Goal: Check status: Verify the current state of an ongoing process or item

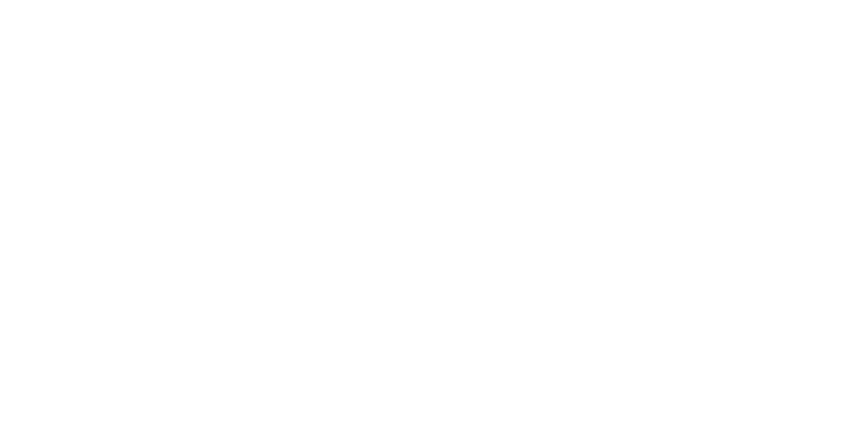
scroll to position [44, 0]
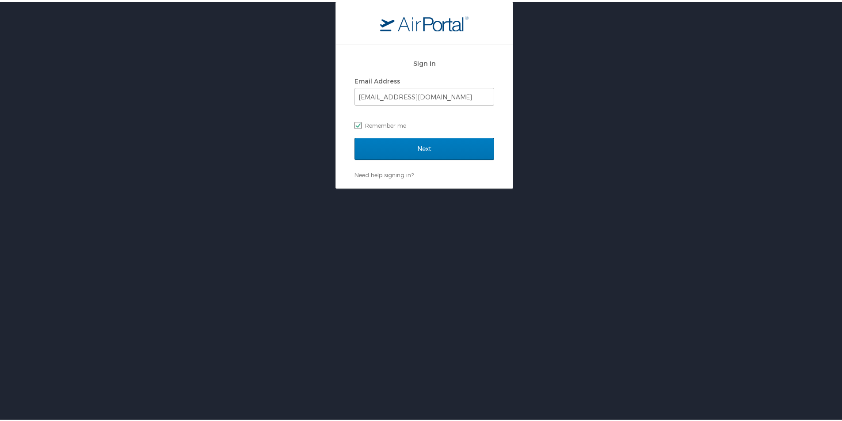
click at [446, 125] on label "Remember me" at bounding box center [425, 123] width 140 height 13
click at [360, 125] on input "Remember me" at bounding box center [358, 123] width 6 height 6
click at [357, 126] on label "Remember me" at bounding box center [425, 123] width 140 height 13
click at [357, 126] on input "Remember me" at bounding box center [358, 123] width 6 height 6
checkbox input "true"
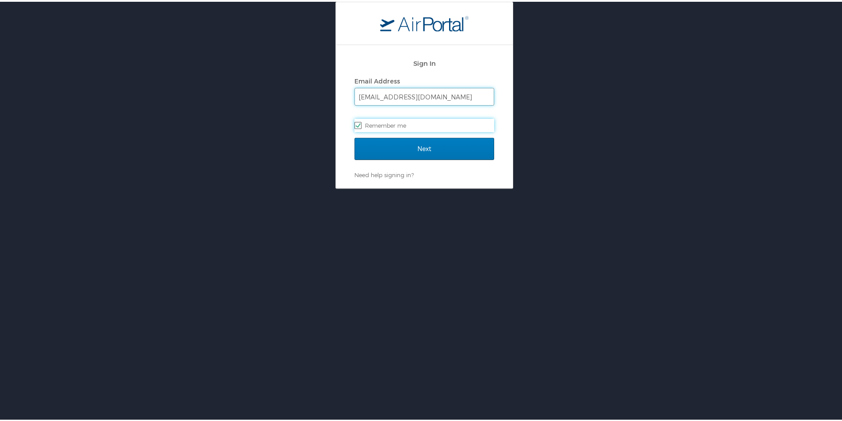
click at [383, 96] on input "lauren@reformersacademy.org" at bounding box center [424, 95] width 139 height 17
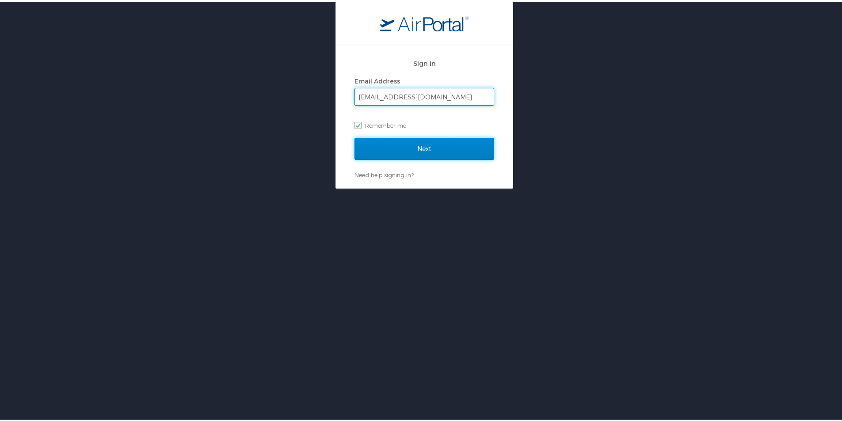
click at [394, 147] on input "Next" at bounding box center [425, 147] width 140 height 22
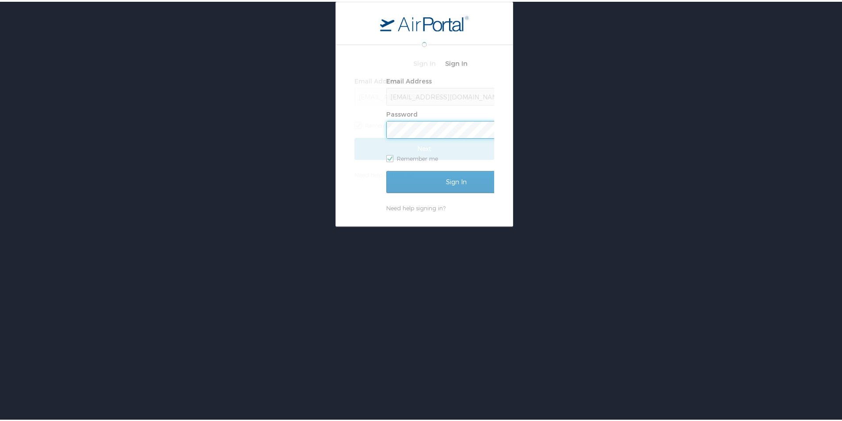
scroll to position [0, 0]
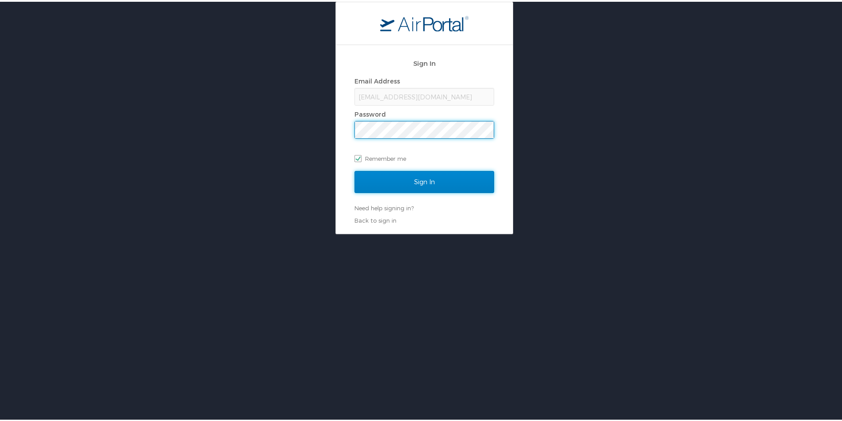
click at [417, 184] on input "Sign In" at bounding box center [425, 180] width 140 height 22
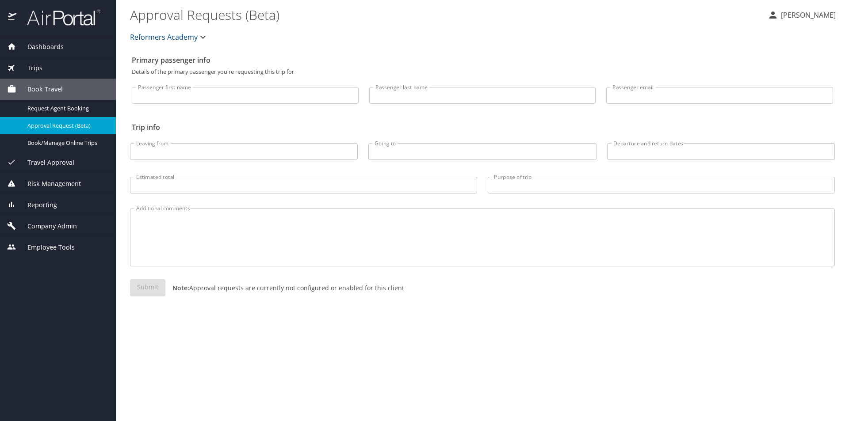
click at [57, 67] on div "Trips" at bounding box center [58, 68] width 102 height 10
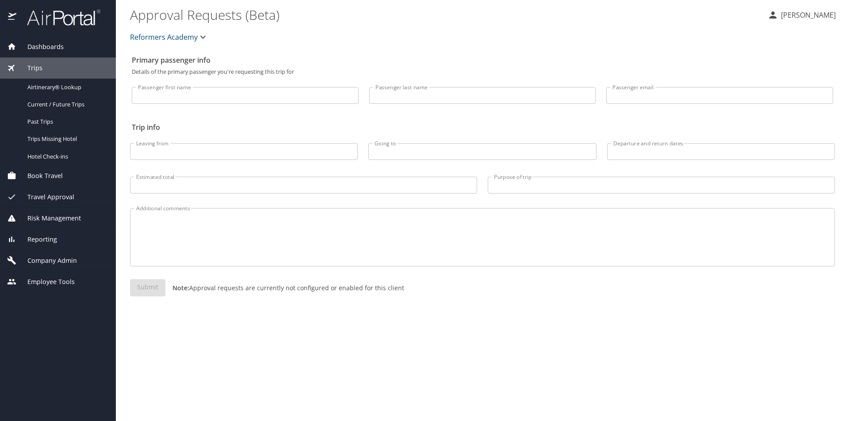
click at [46, 195] on span "Travel Approval" at bounding box center [45, 197] width 58 height 10
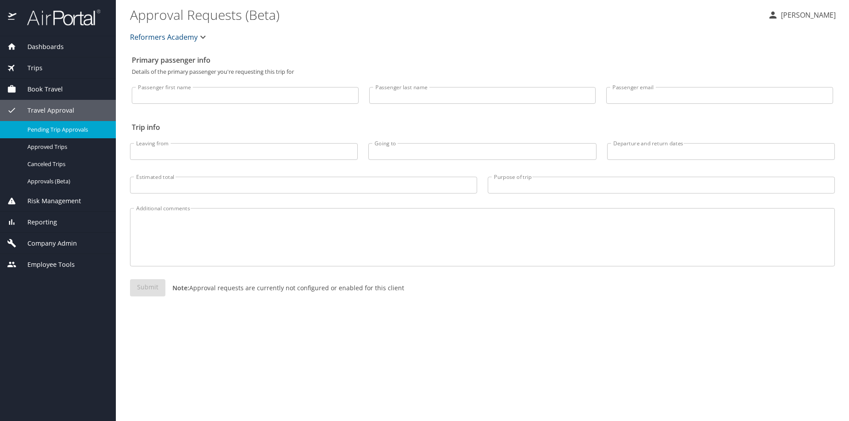
click at [38, 130] on span "Pending Trip Approvals" at bounding box center [66, 130] width 78 height 8
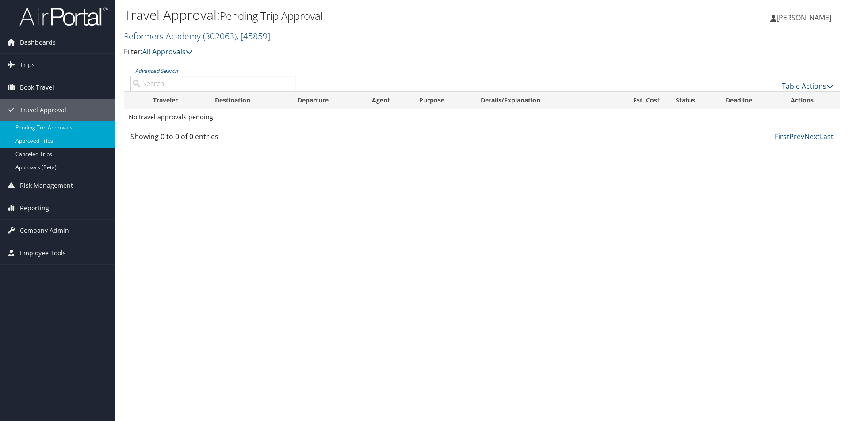
click at [38, 141] on link "Approved Trips" at bounding box center [57, 140] width 115 height 13
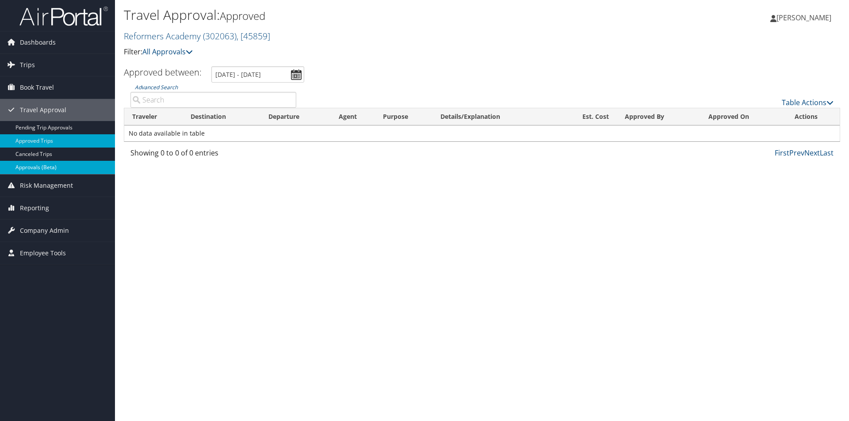
click at [33, 172] on link "Approvals (Beta)" at bounding box center [57, 167] width 115 height 13
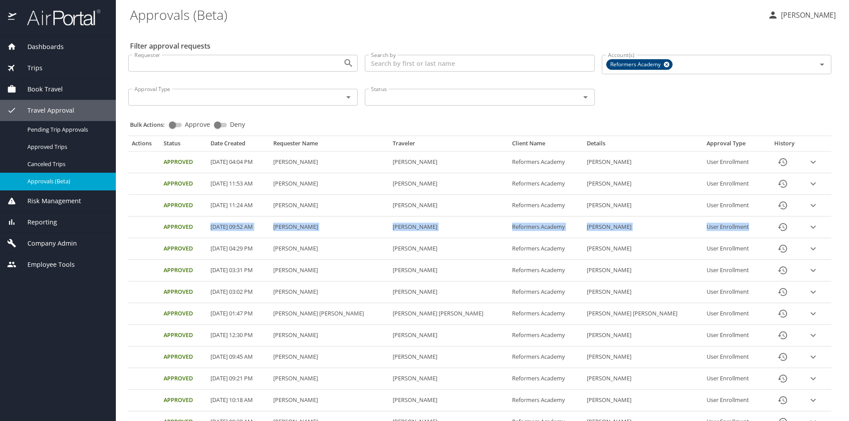
drag, startPoint x: 221, startPoint y: 228, endPoint x: 736, endPoint y: 226, distance: 515.7
click at [736, 226] on tr "Approved [DATE] 09:52 AM [PERSON_NAME] [PERSON_NAME] Reformers Academy [PERSON_…" at bounding box center [479, 228] width 703 height 22
click at [811, 228] on icon "expand row" at bounding box center [813, 227] width 5 height 3
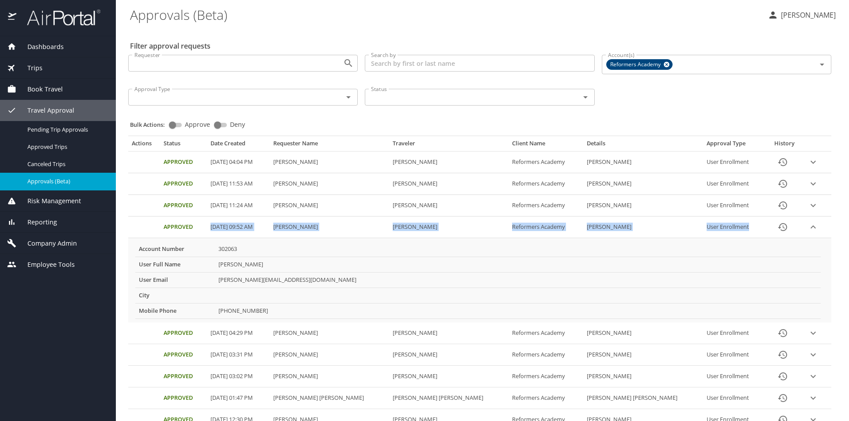
click at [778, 226] on icon "History" at bounding box center [782, 227] width 9 height 8
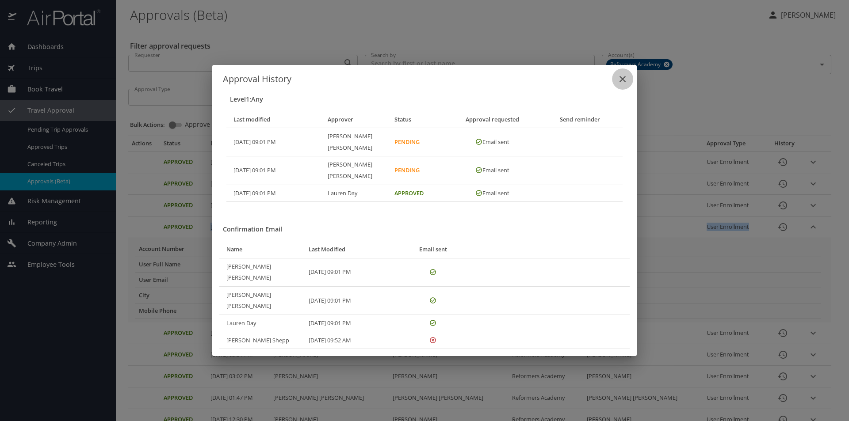
click at [624, 82] on icon "close" at bounding box center [623, 79] width 6 height 6
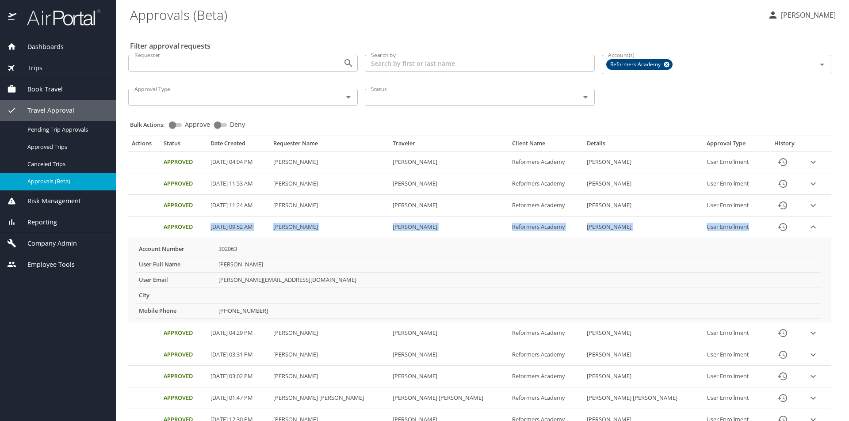
click at [808, 226] on icon "expand row" at bounding box center [813, 227] width 11 height 11
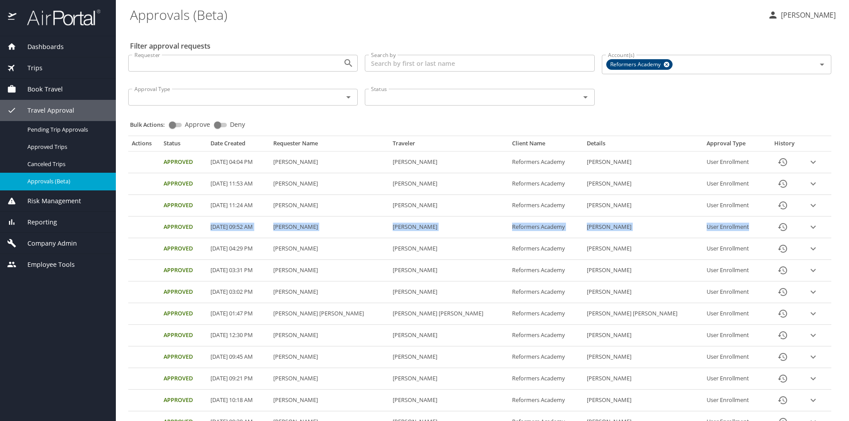
click at [42, 91] on span "Book Travel" at bounding box center [39, 89] width 46 height 10
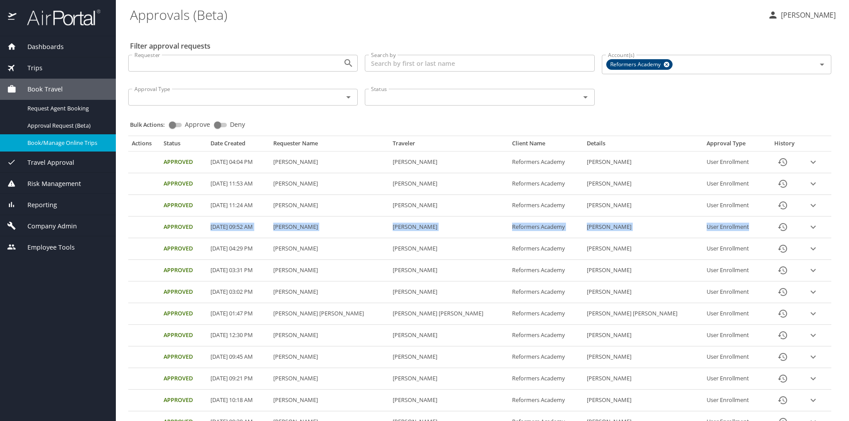
click at [45, 141] on span "Book/Manage Online Trips" at bounding box center [66, 143] width 78 height 8
